Goal: Share content

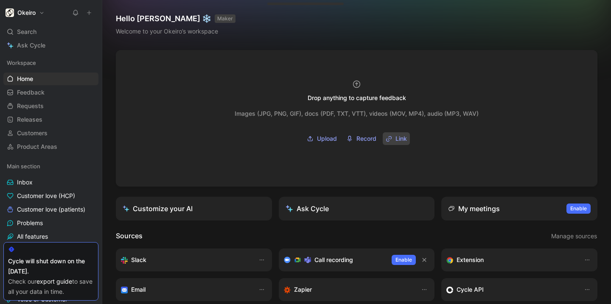
click at [397, 137] on span "Link" at bounding box center [401, 139] width 11 height 10
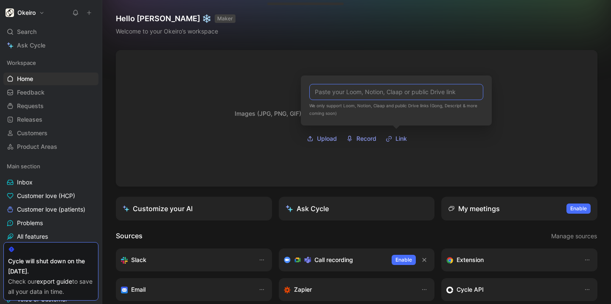
paste input "https://drive.google.com/file/d/1CD__kiTGlrTSZ7J0XSImYhxmBhv9pWf8/view?usp=shar…"
type input "https://drive.google.com/file/d/1CD__kiTGlrTSZ7J0XSImYhxmBhv9pWf8/view?usp=shar…"
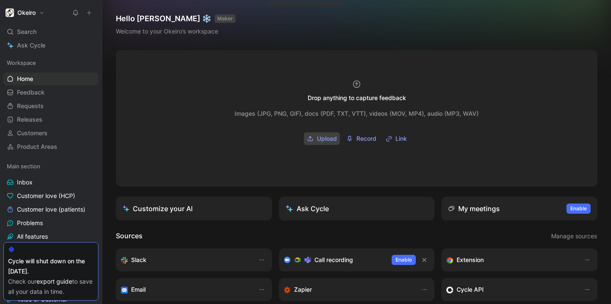
click at [320, 140] on span "Upload" at bounding box center [327, 139] width 20 height 10
